Goal: Check status: Check status

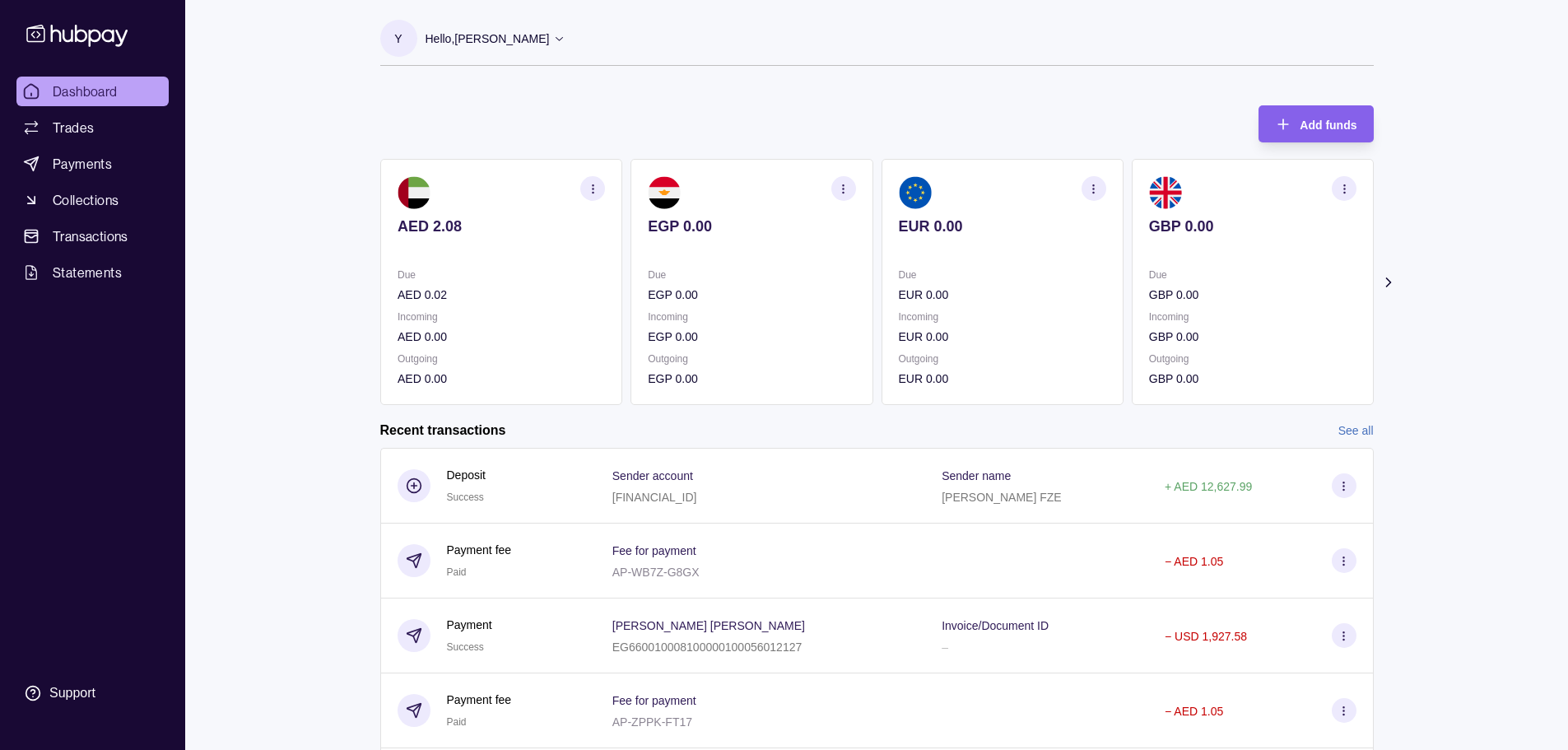
scroll to position [261, 0]
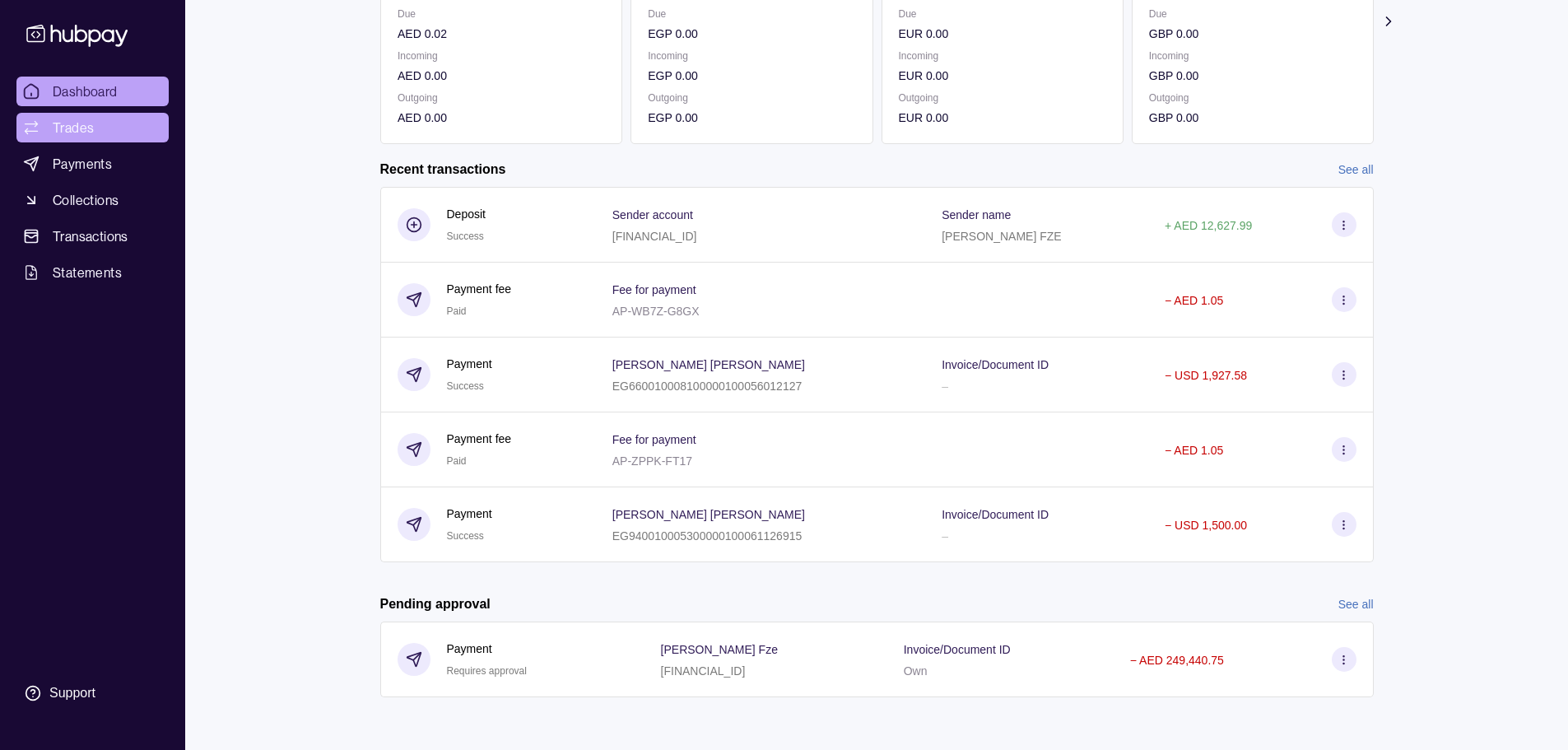
click at [98, 133] on link "Trades" at bounding box center [92, 127] width 152 height 30
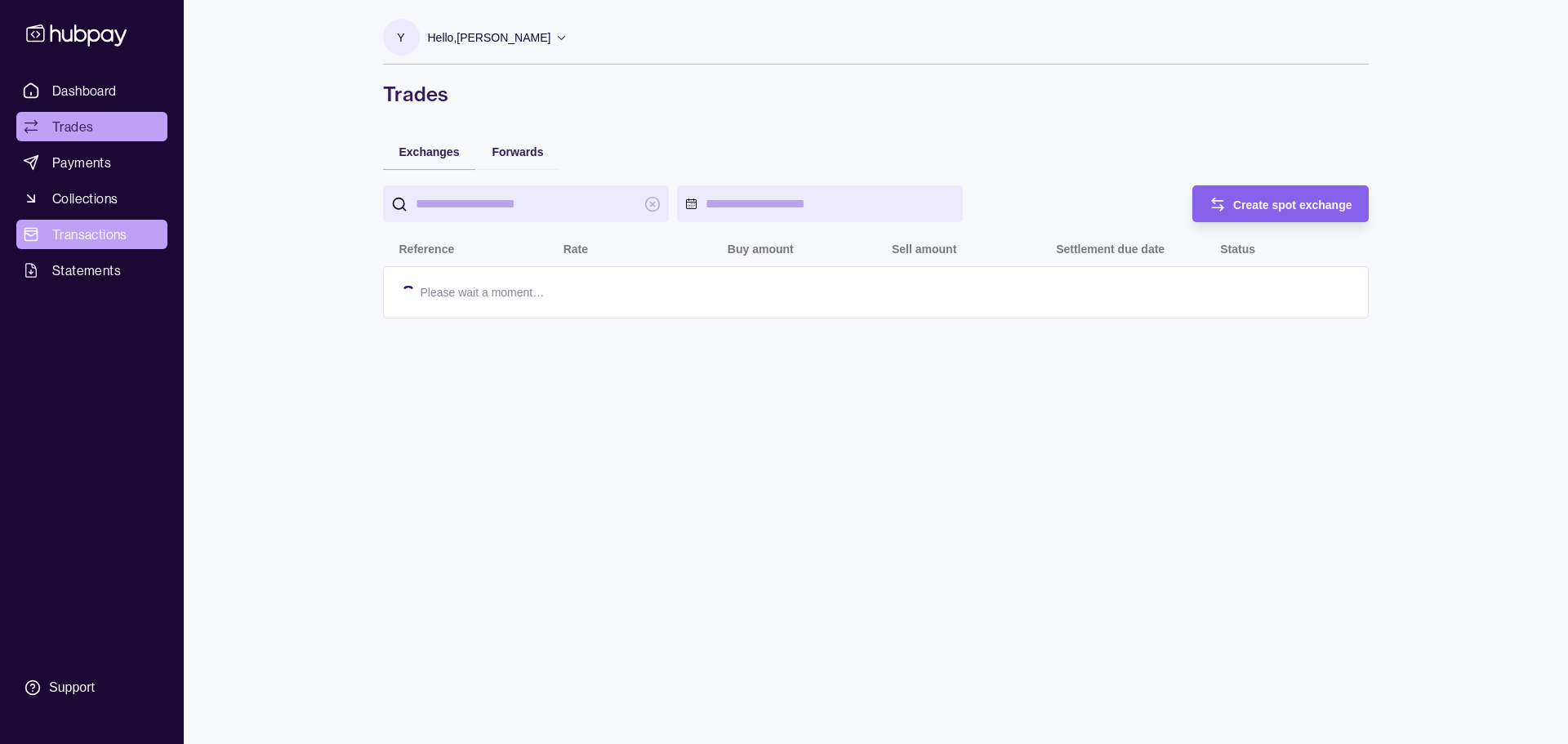
click at [98, 228] on span "Transactions" at bounding box center [89, 235] width 75 height 19
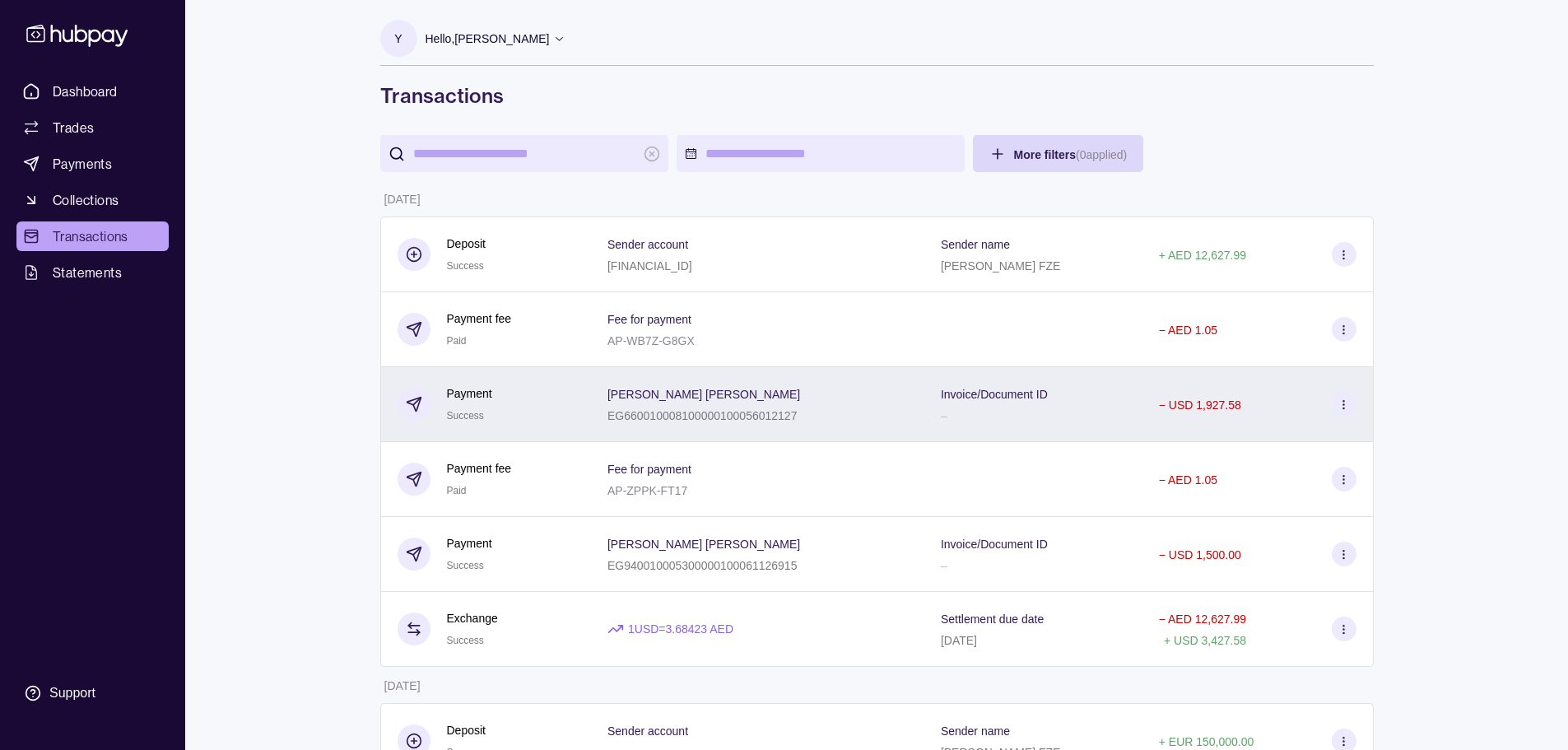
click at [854, 422] on div "[PERSON_NAME] [PERSON_NAME] EG660010008100000100056012127" at bounding box center [757, 404] width 300 height 41
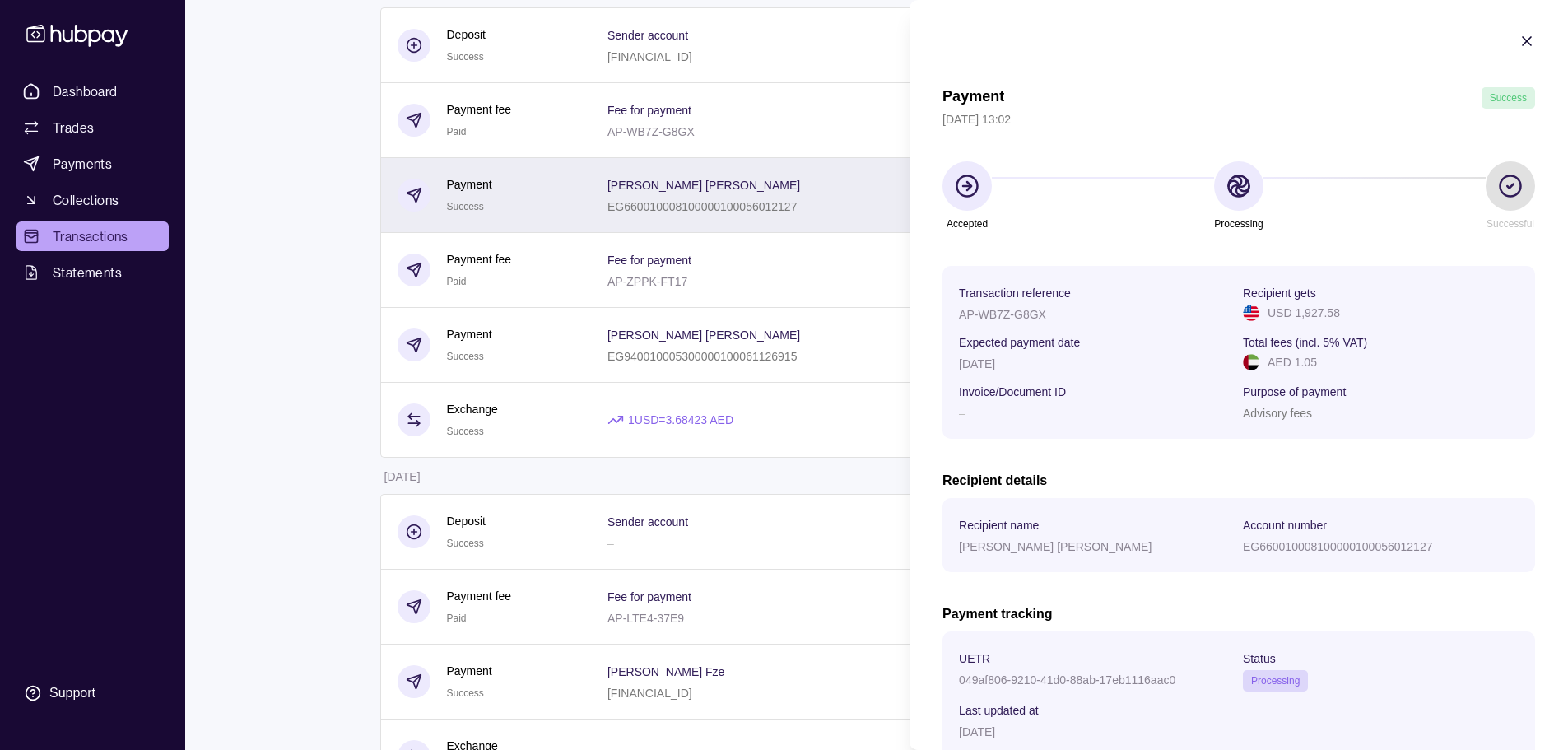
scroll to position [247, 0]
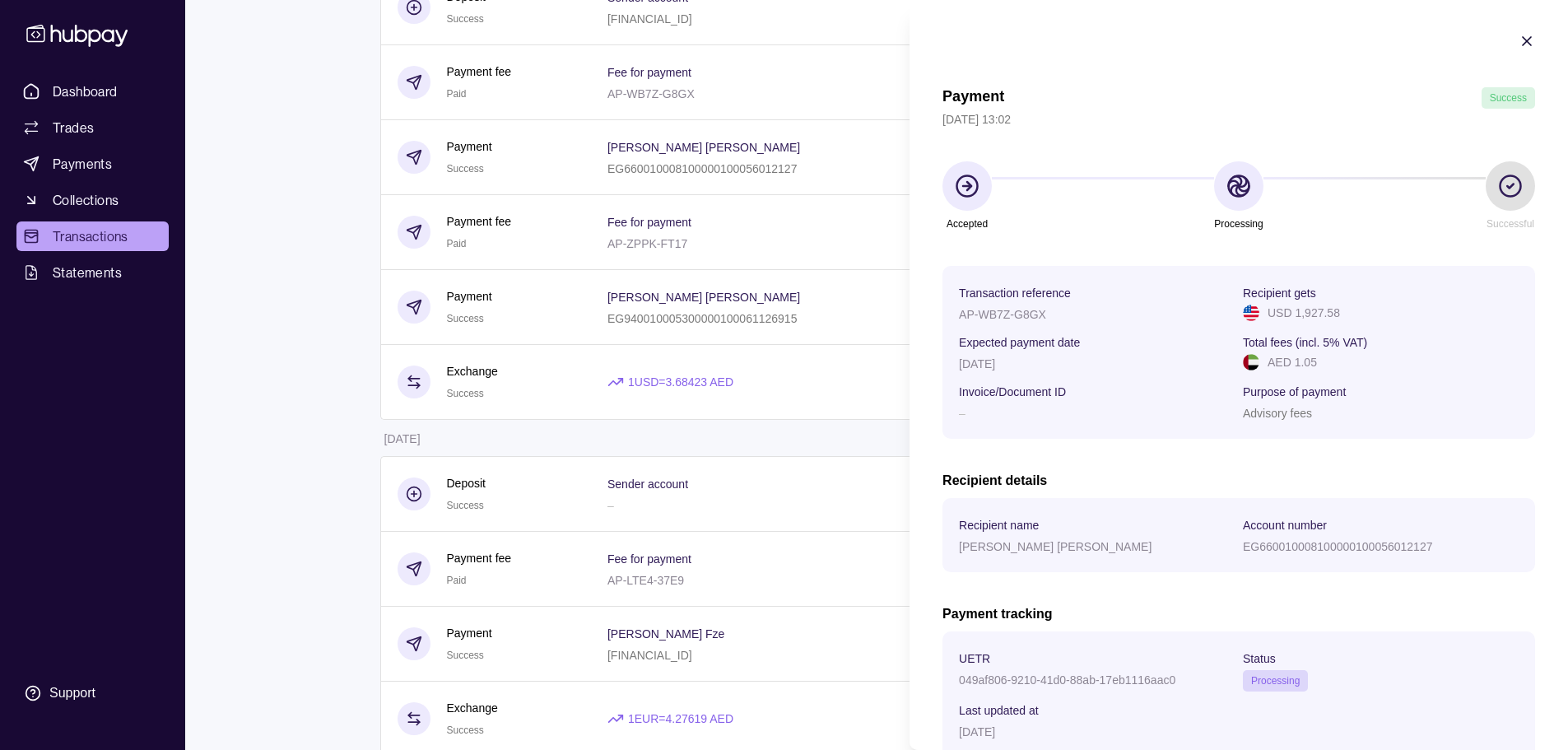
click at [834, 453] on html "Dashboard Trades Payments Collections Transactions Statements Support Y Hello, …" at bounding box center [784, 720] width 1568 height 1934
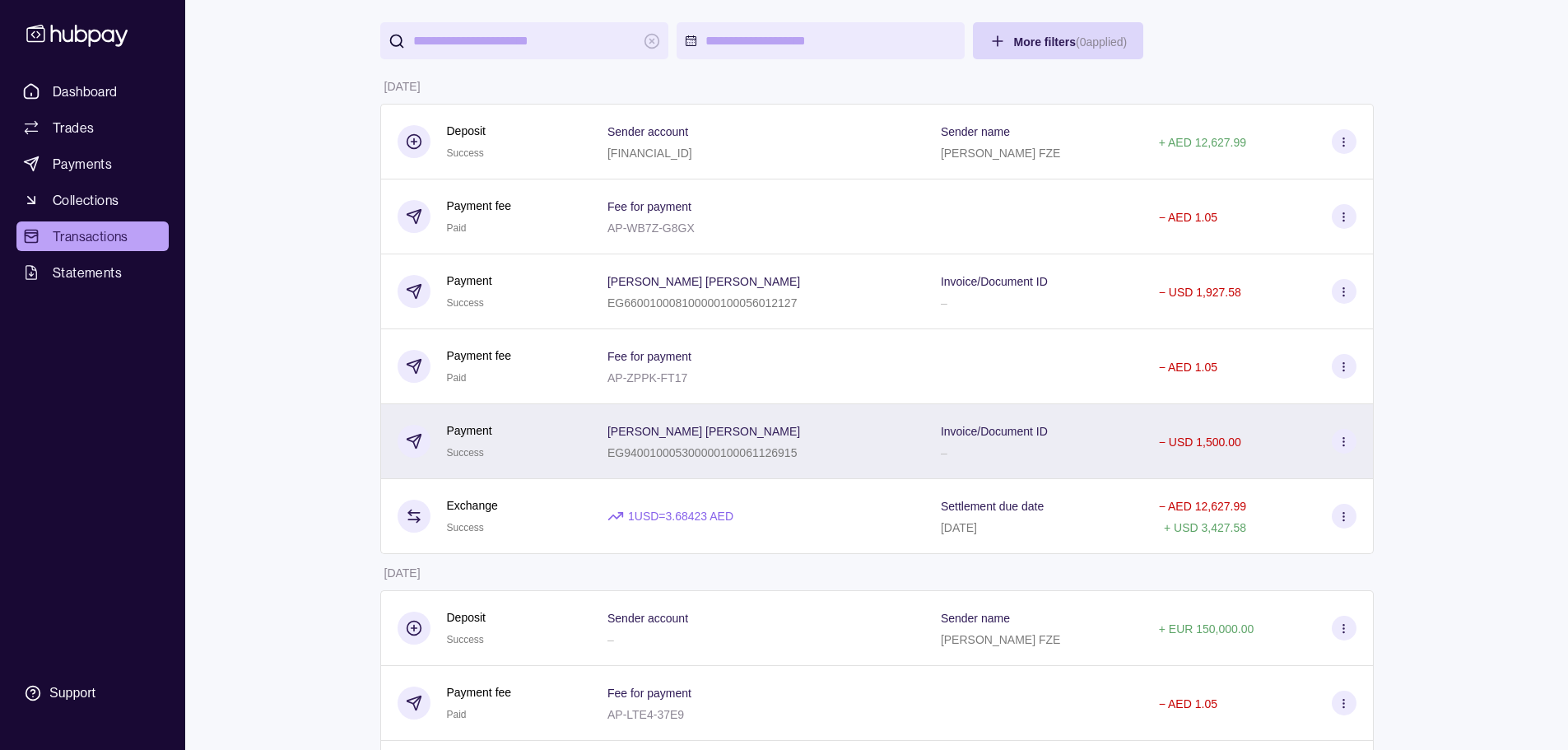
scroll to position [82, 0]
